Goal: Information Seeking & Learning: Learn about a topic

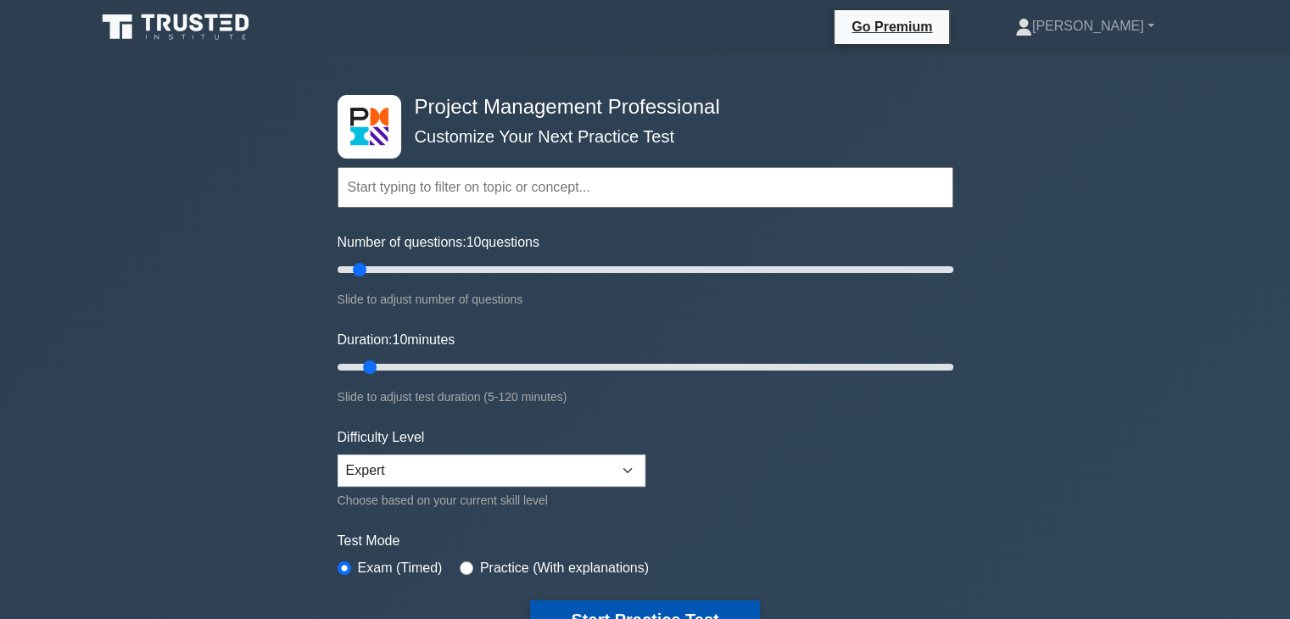
click at [606, 613] on button "Start Practice Test" at bounding box center [644, 619] width 229 height 39
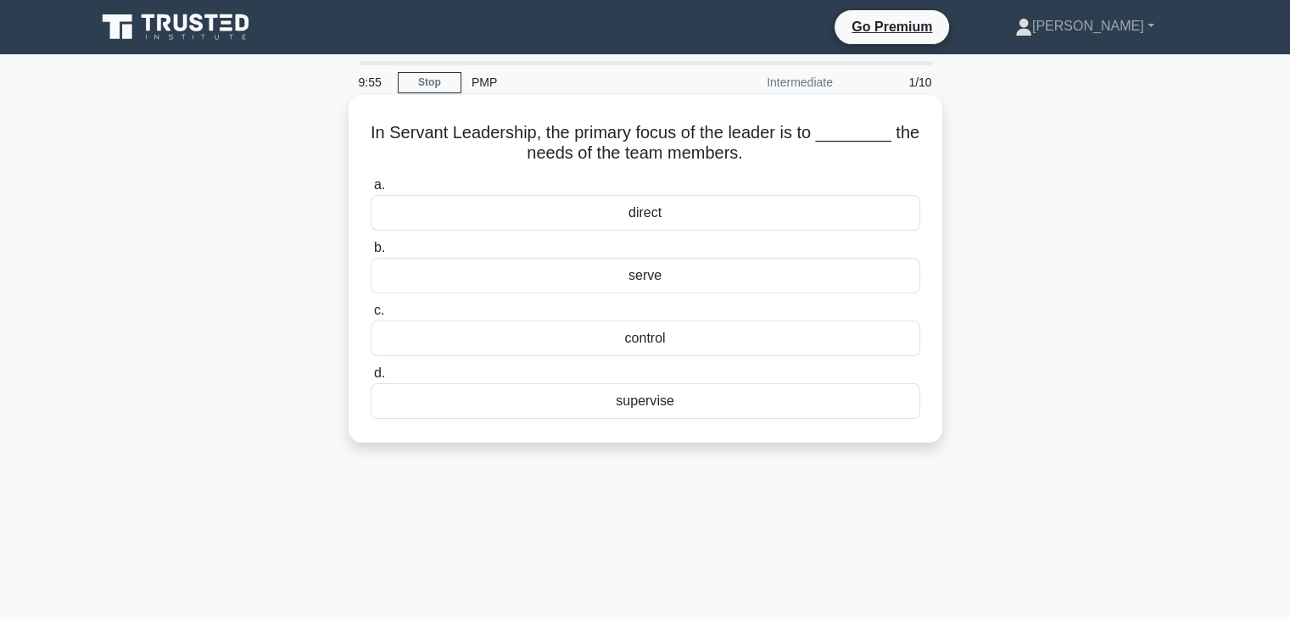
click at [648, 276] on div "serve" at bounding box center [645, 276] width 549 height 36
click at [371, 254] on input "b. serve" at bounding box center [371, 248] width 0 height 11
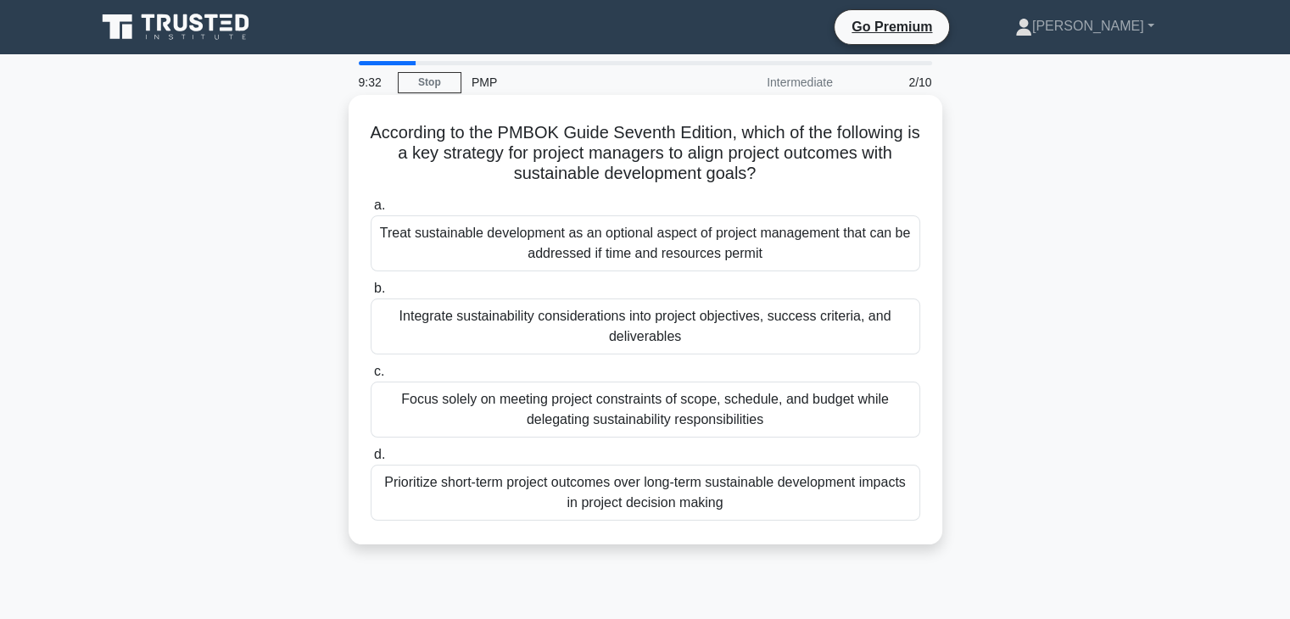
click at [590, 330] on div "Integrate sustainability considerations into project objectives, success criter…" at bounding box center [645, 326] width 549 height 56
click at [371, 294] on input "b. Integrate sustainability considerations into project objectives, success cri…" at bounding box center [371, 288] width 0 height 11
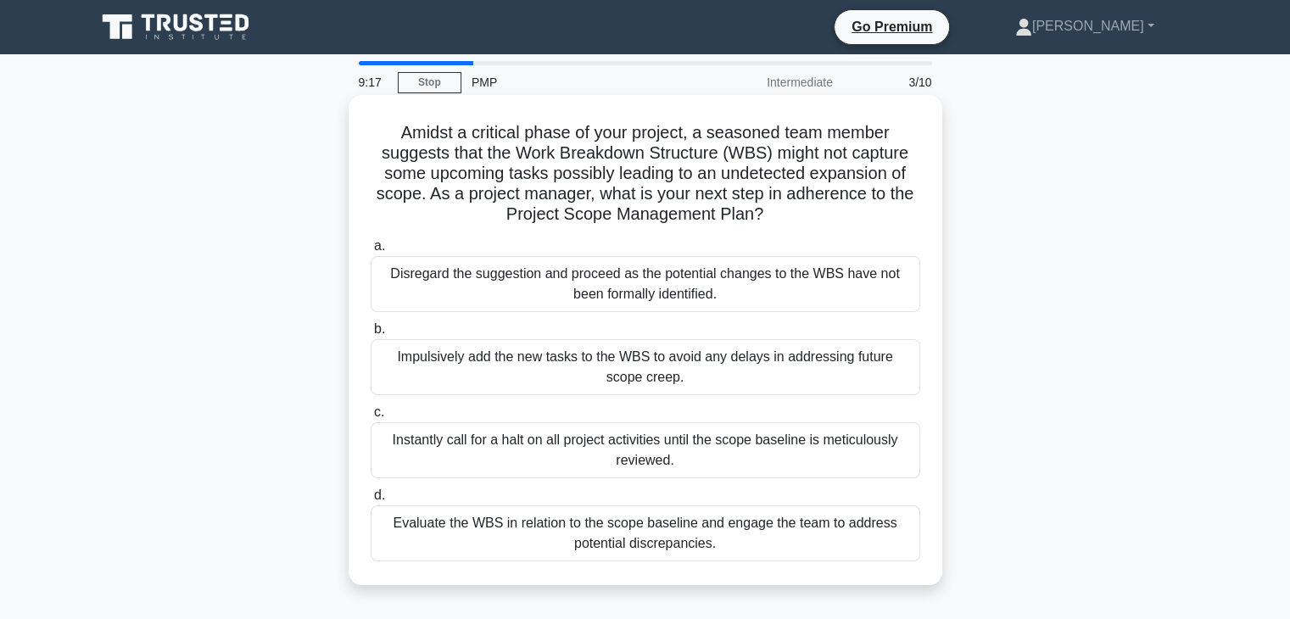
click at [624, 531] on div "Evaluate the WBS in relation to the scope baseline and engage the team to addre…" at bounding box center [645, 533] width 549 height 56
click at [371, 501] on input "d. Evaluate the WBS in relation to the scope baseline and engage the team to ad…" at bounding box center [371, 495] width 0 height 11
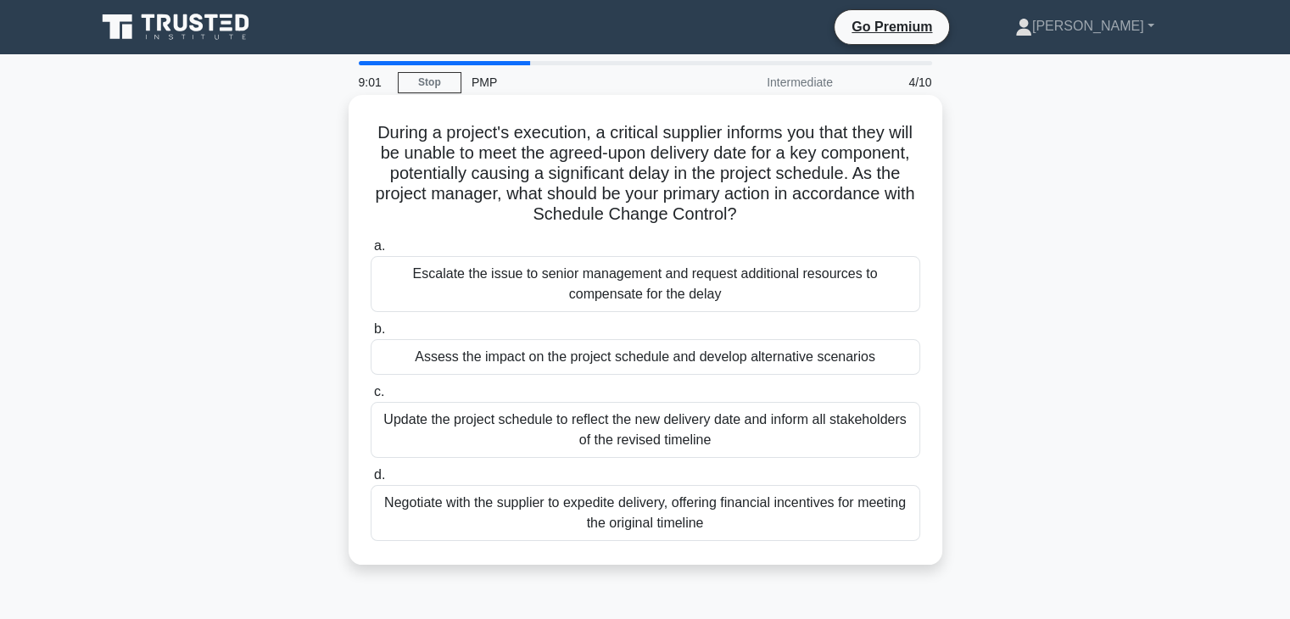
click at [646, 365] on div "Assess the impact on the project schedule and develop alternative scenarios" at bounding box center [645, 357] width 549 height 36
click at [371, 335] on input "b. Assess the impact on the project schedule and develop alternative scenarios" at bounding box center [371, 329] width 0 height 11
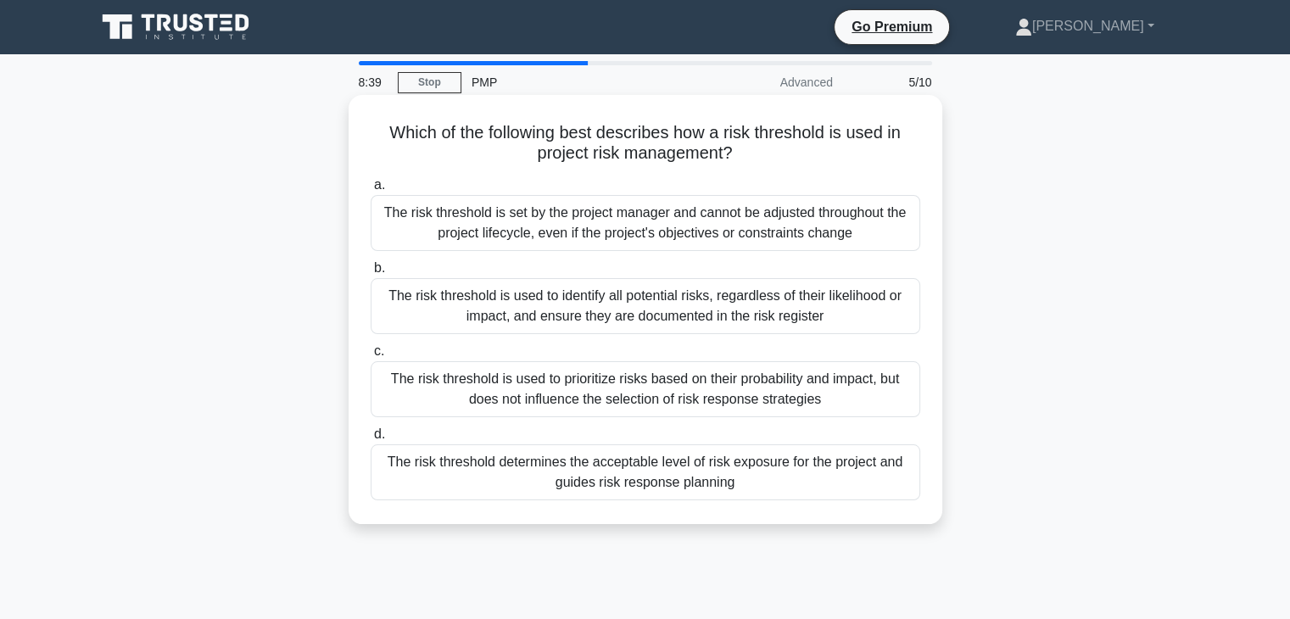
click at [674, 305] on div "The risk threshold is used to identify all potential risks, regardless of their…" at bounding box center [645, 306] width 549 height 56
click at [371, 274] on input "b. The risk threshold is used to identify all potential risks, regardless of th…" at bounding box center [371, 268] width 0 height 11
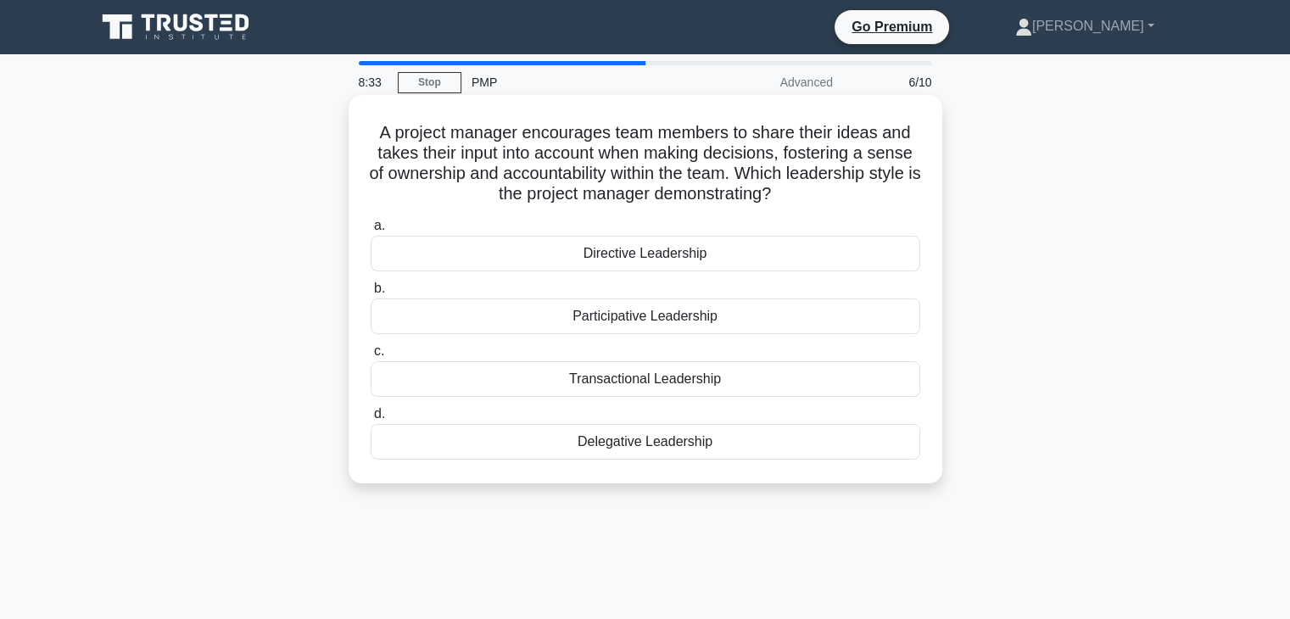
click at [648, 317] on div "Participative Leadership" at bounding box center [645, 316] width 549 height 36
click at [371, 294] on input "b. Participative Leadership" at bounding box center [371, 288] width 0 height 11
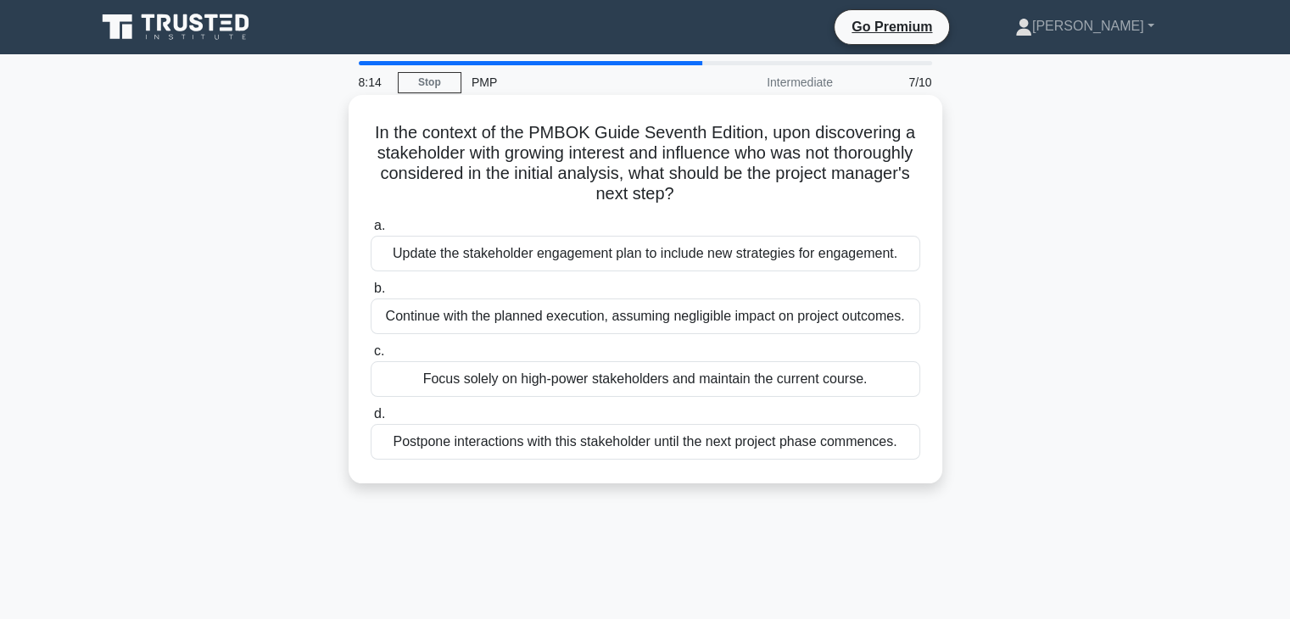
click at [649, 254] on div "Update the stakeholder engagement plan to include new strategies for engagement." at bounding box center [645, 254] width 549 height 36
click at [371, 231] on input "a. Update the stakeholder engagement plan to include new strategies for engagem…" at bounding box center [371, 225] width 0 height 11
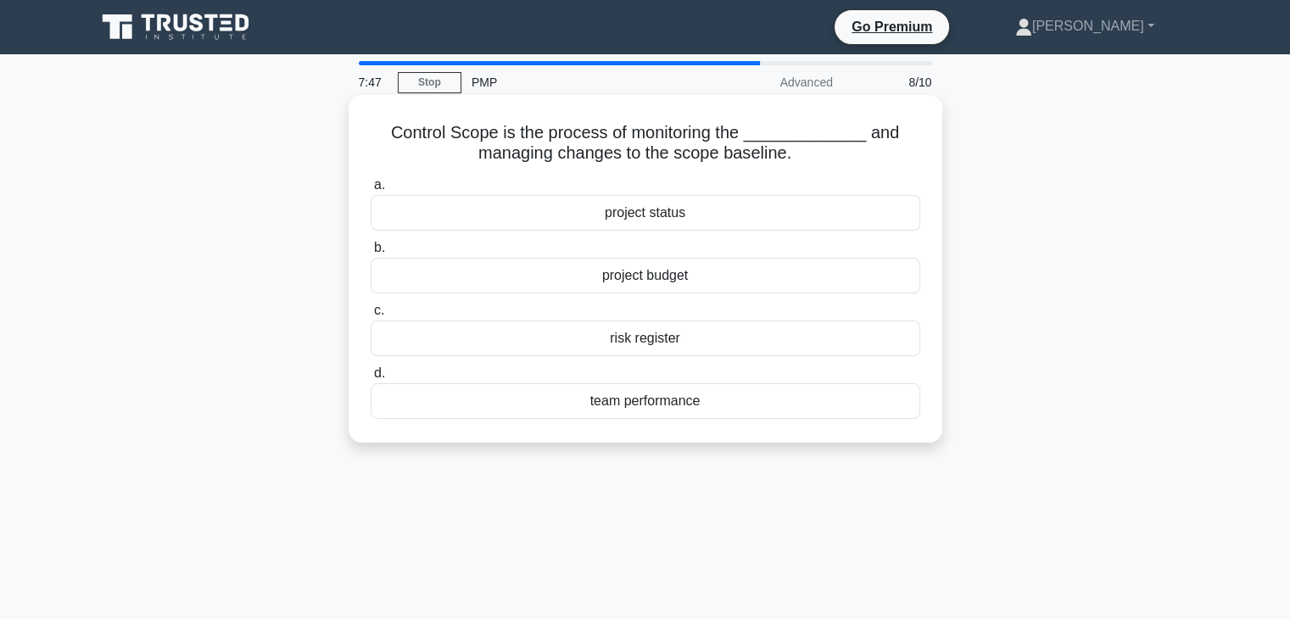
click at [630, 217] on div "project status" at bounding box center [645, 213] width 549 height 36
click at [371, 191] on input "a. project status" at bounding box center [371, 185] width 0 height 11
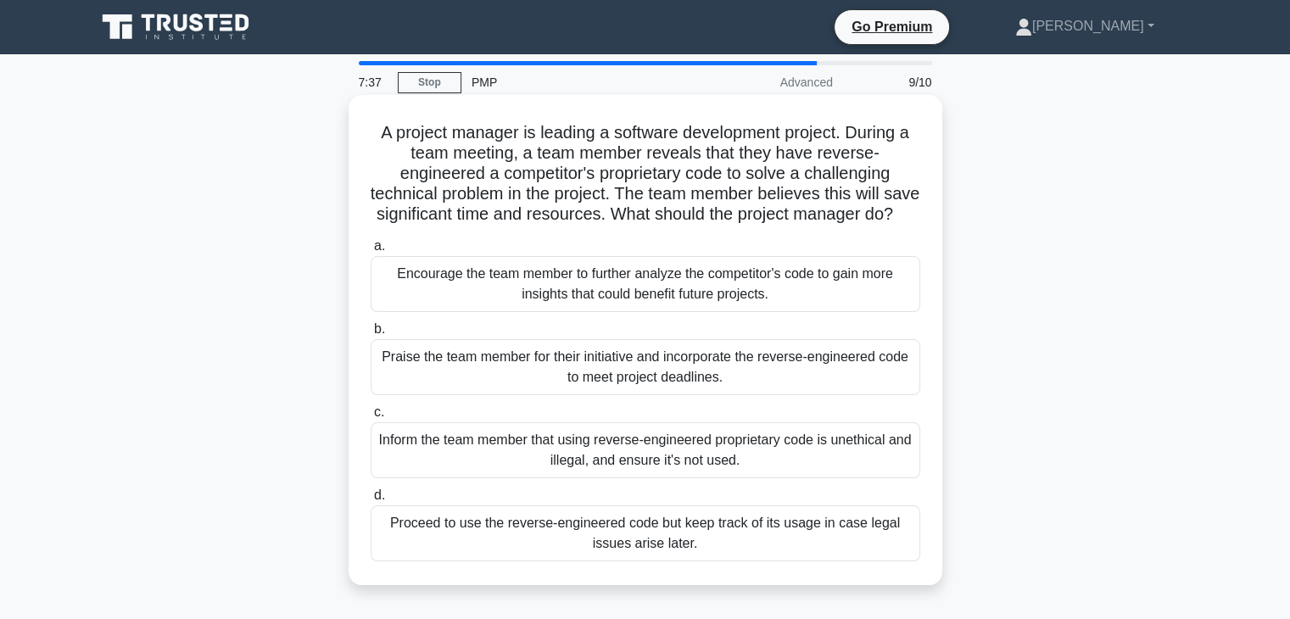
click at [620, 462] on div "Inform the team member that using reverse-engineered proprietary code is unethi…" at bounding box center [645, 450] width 549 height 56
click at [371, 418] on input "c. Inform the team member that using reverse-engineered proprietary code is une…" at bounding box center [371, 412] width 0 height 11
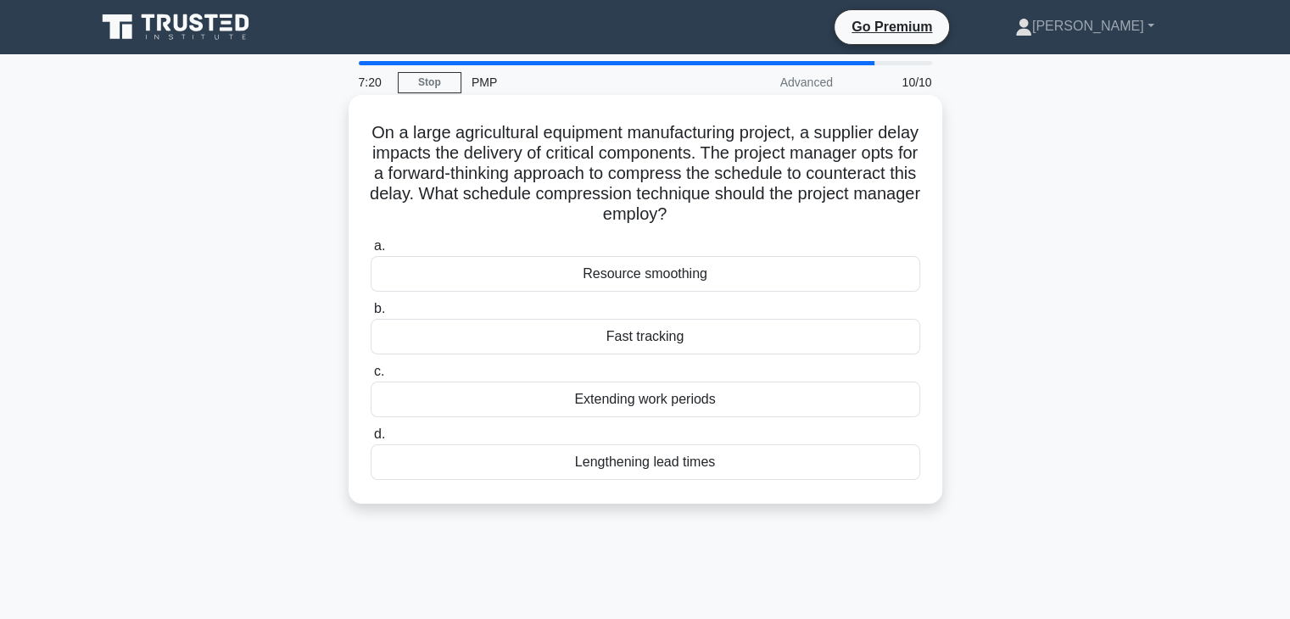
click at [654, 337] on div "Fast tracking" at bounding box center [645, 337] width 549 height 36
click at [371, 315] on input "b. Fast tracking" at bounding box center [371, 309] width 0 height 11
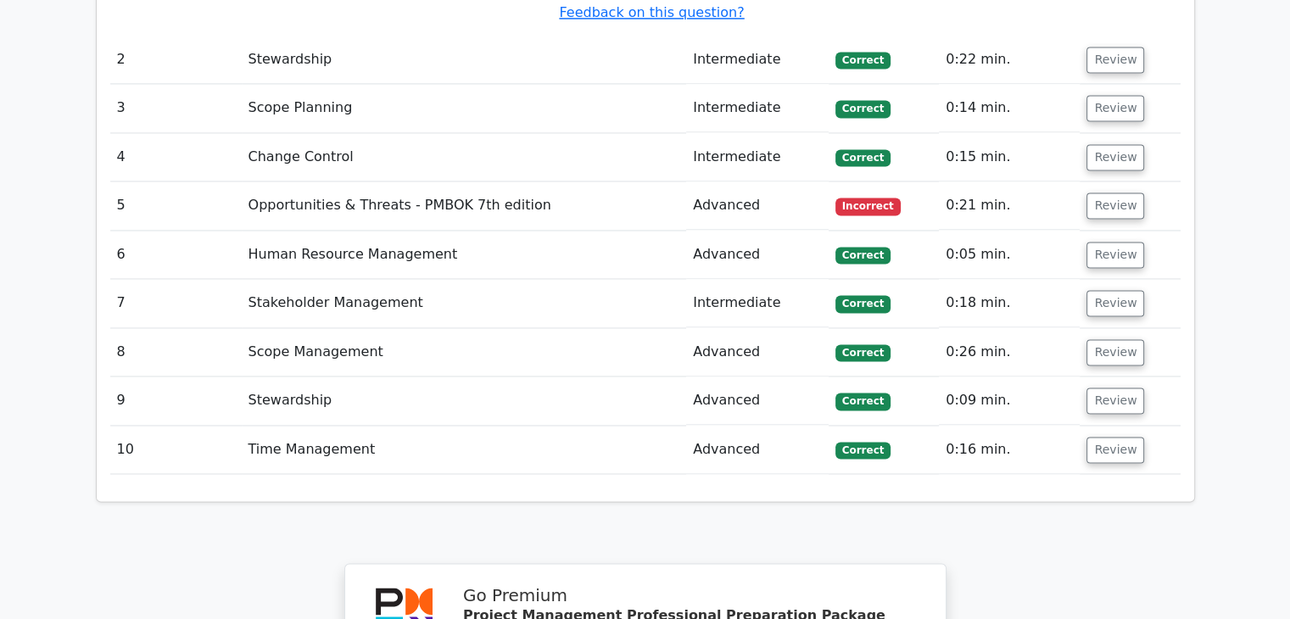
scroll to position [2646, 0]
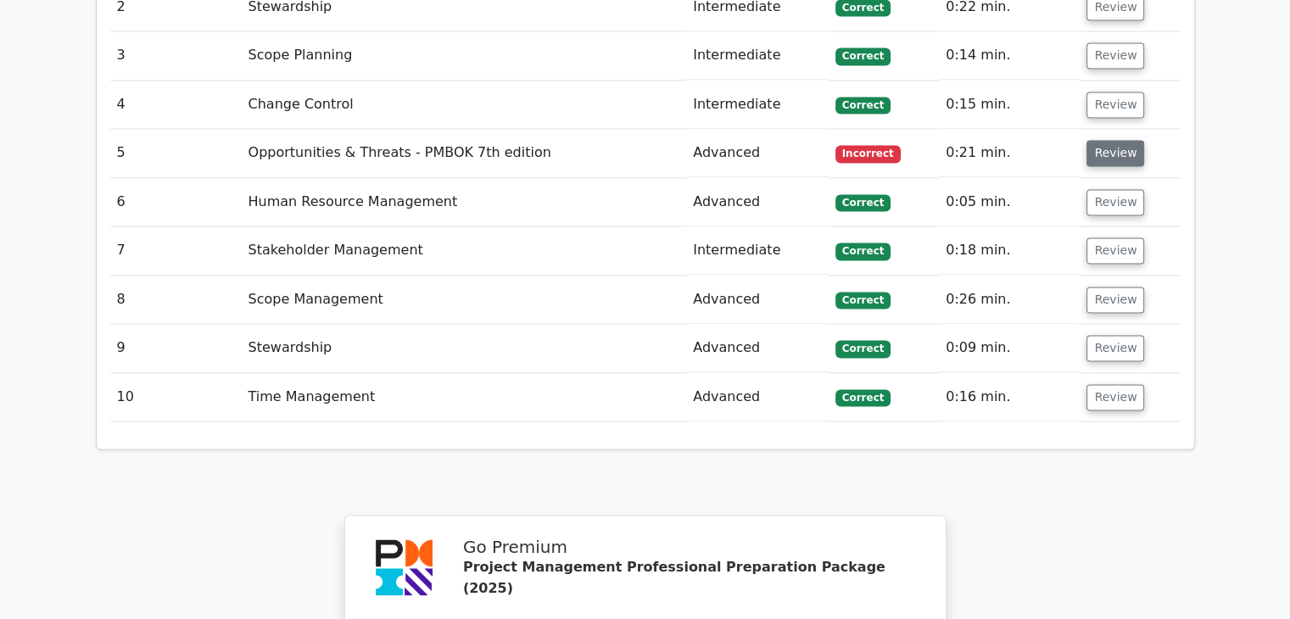
click at [1099, 140] on button "Review" at bounding box center [1115, 153] width 58 height 26
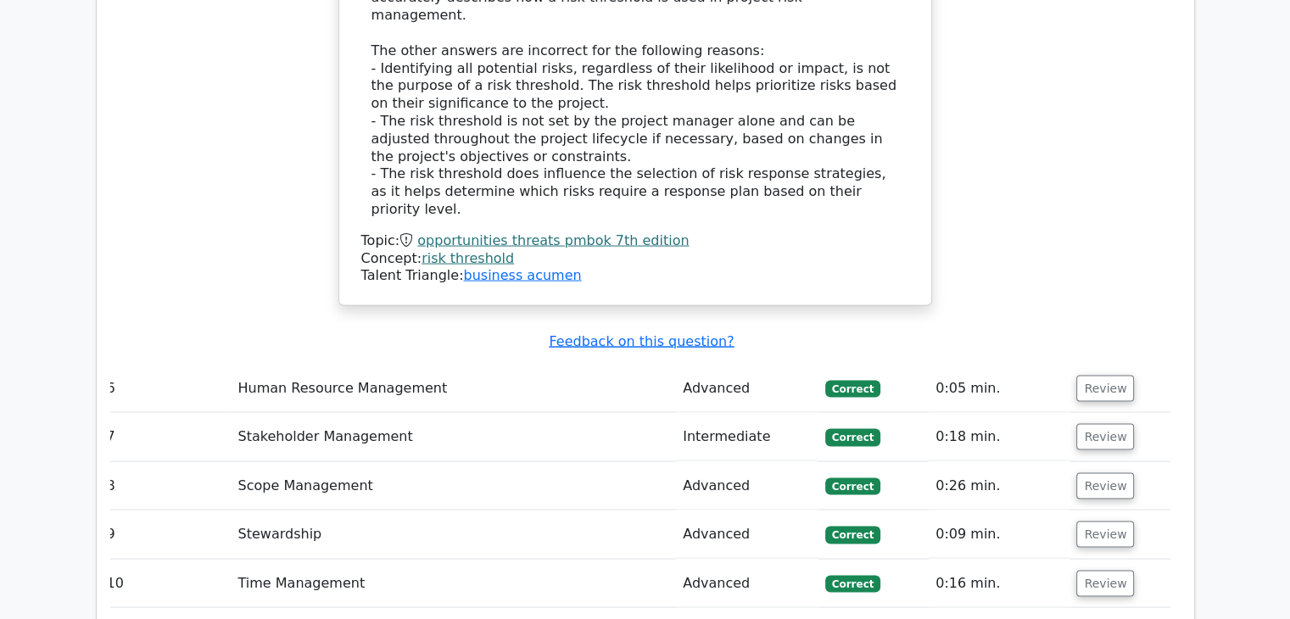
scroll to position [3324, 0]
click at [1106, 572] on button "Review" at bounding box center [1105, 585] width 58 height 26
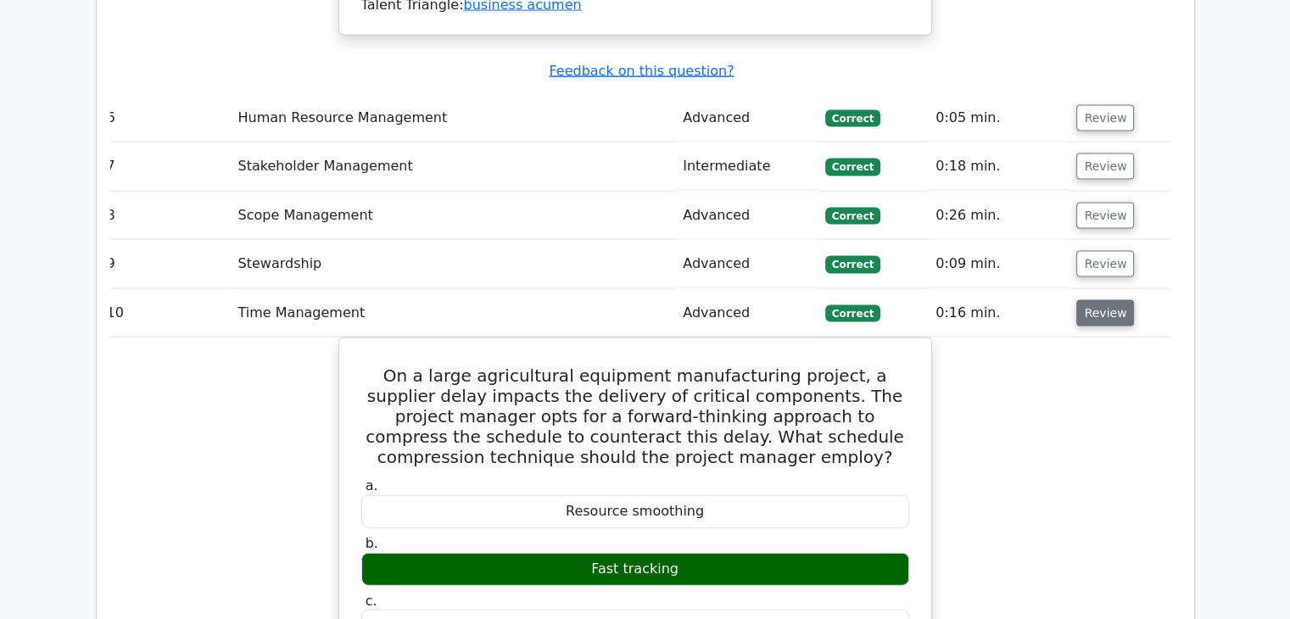
scroll to position [3494, 0]
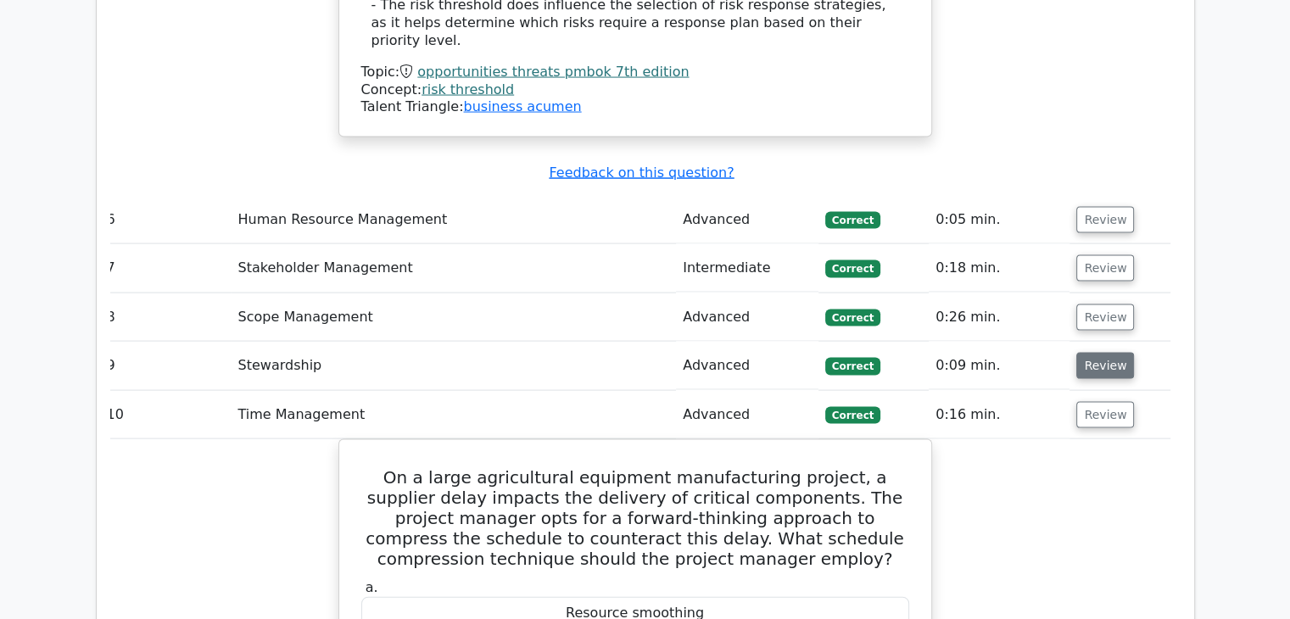
click at [1102, 353] on button "Review" at bounding box center [1105, 366] width 58 height 26
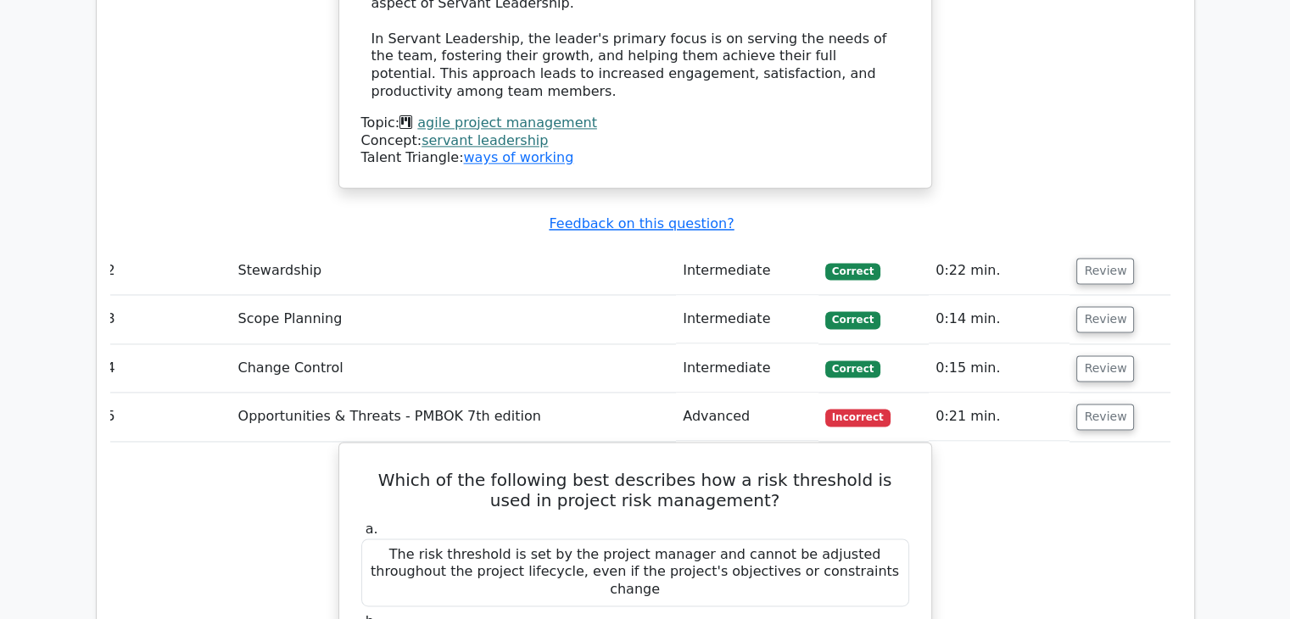
scroll to position [2413, 0]
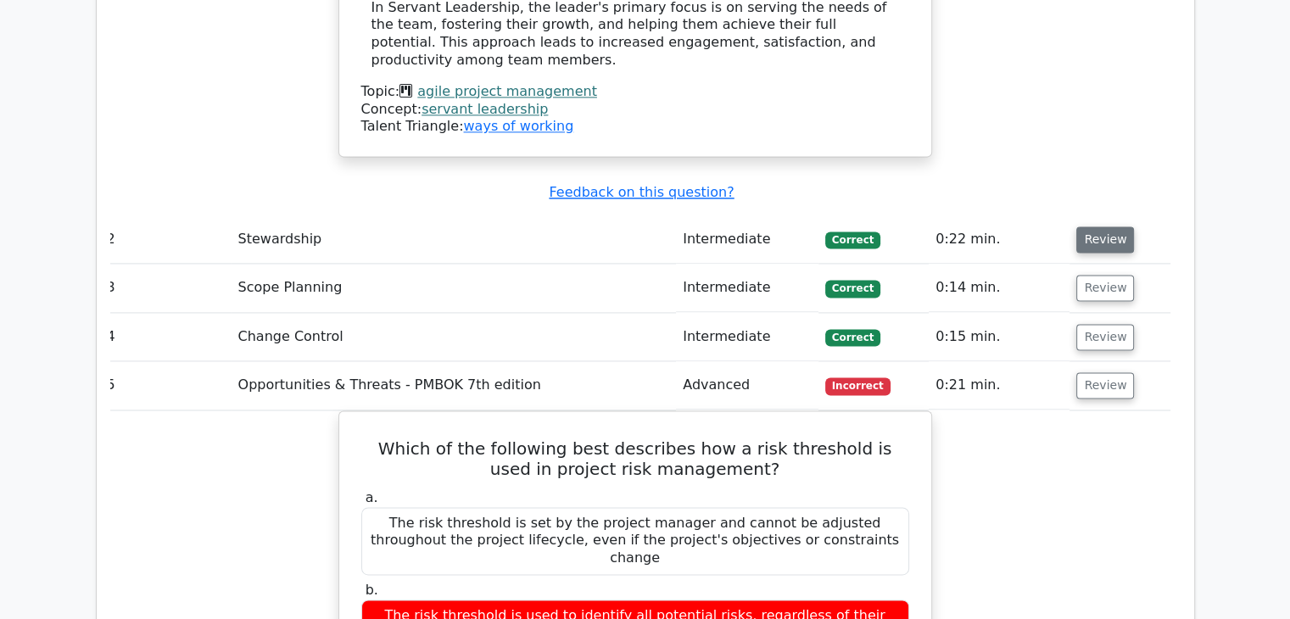
click at [1101, 226] on button "Review" at bounding box center [1105, 239] width 58 height 26
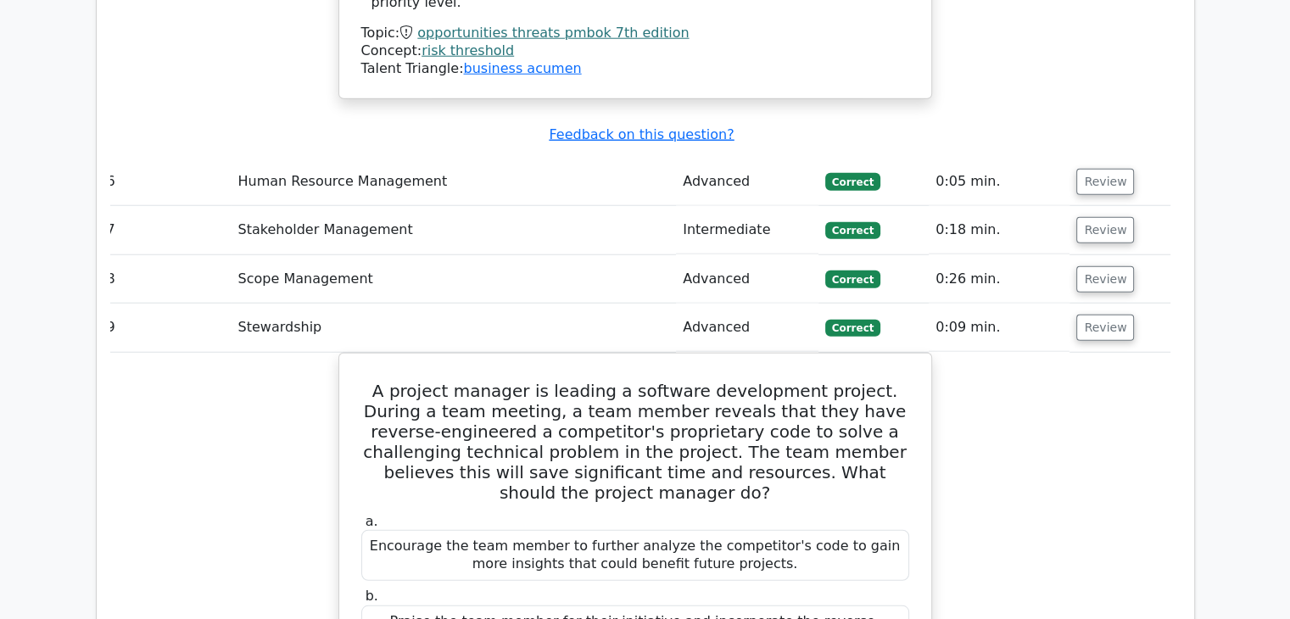
scroll to position [4516, 0]
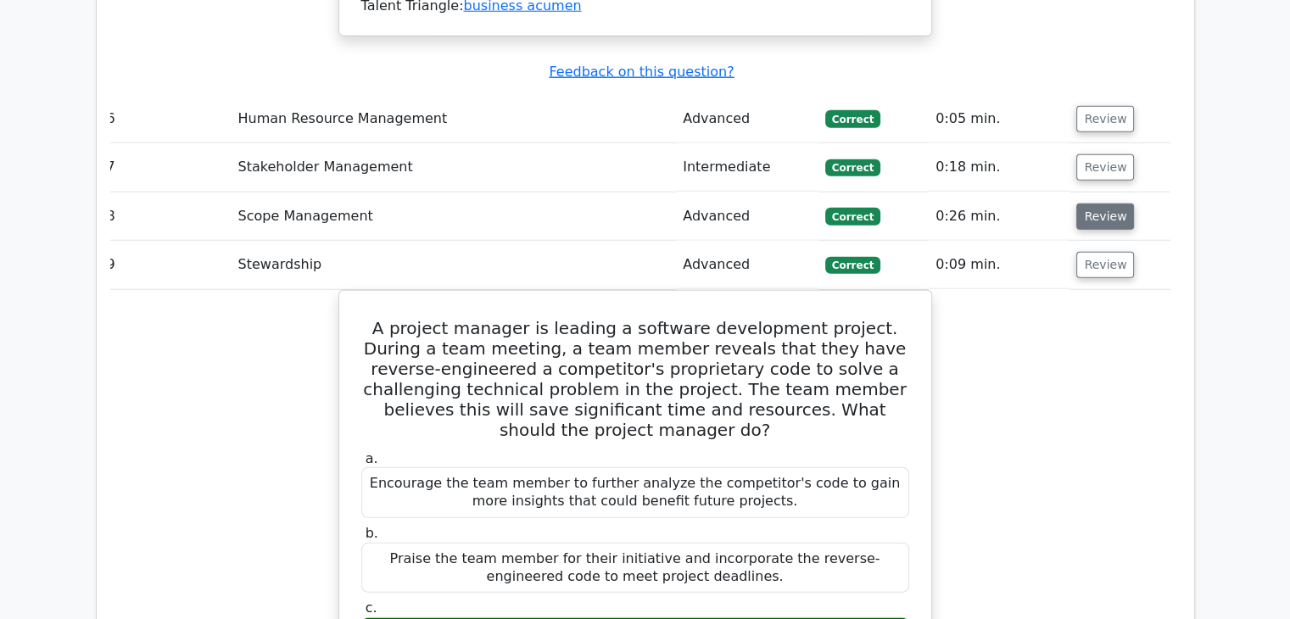
click at [1089, 204] on button "Review" at bounding box center [1105, 217] width 58 height 26
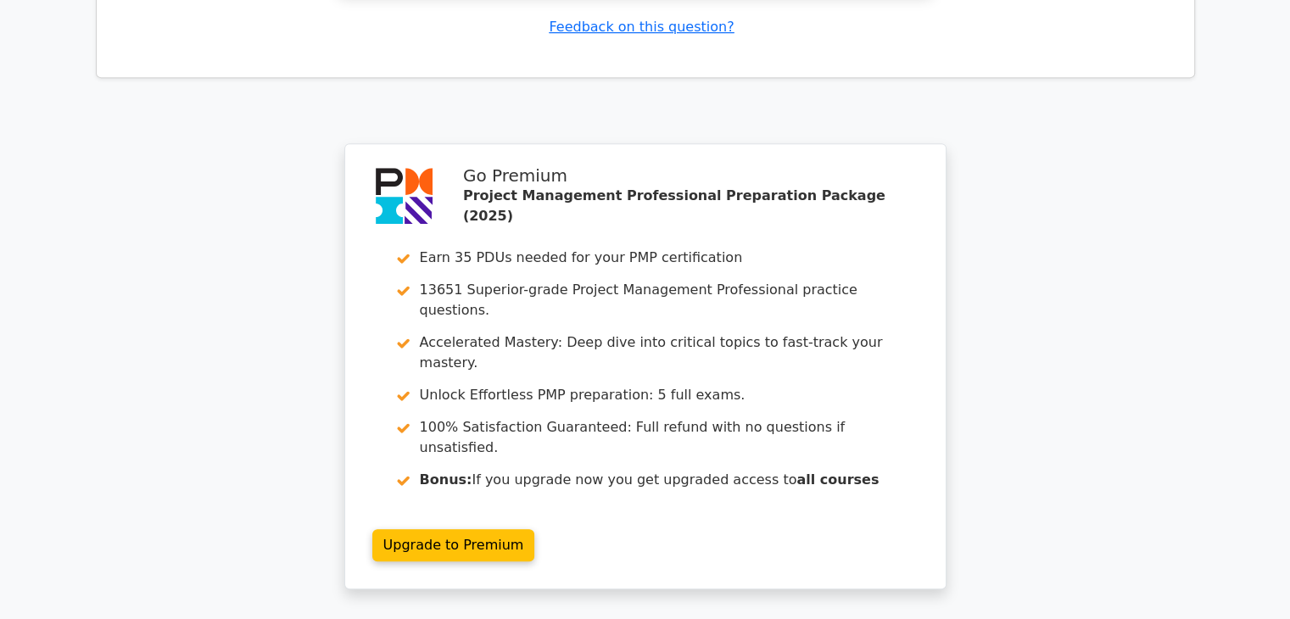
scroll to position [7208, 0]
